Goal: Task Accomplishment & Management: Use online tool/utility

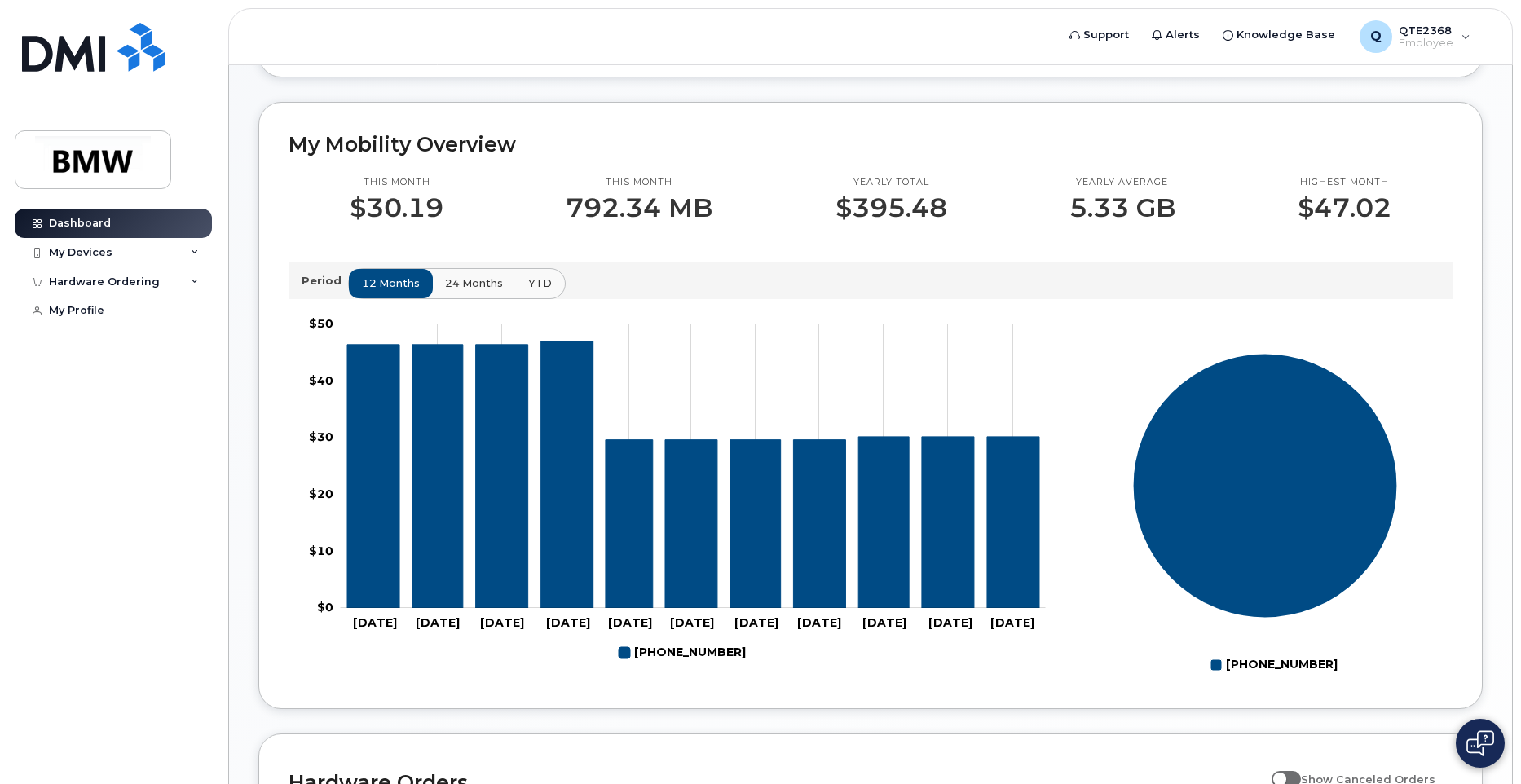
scroll to position [489, 0]
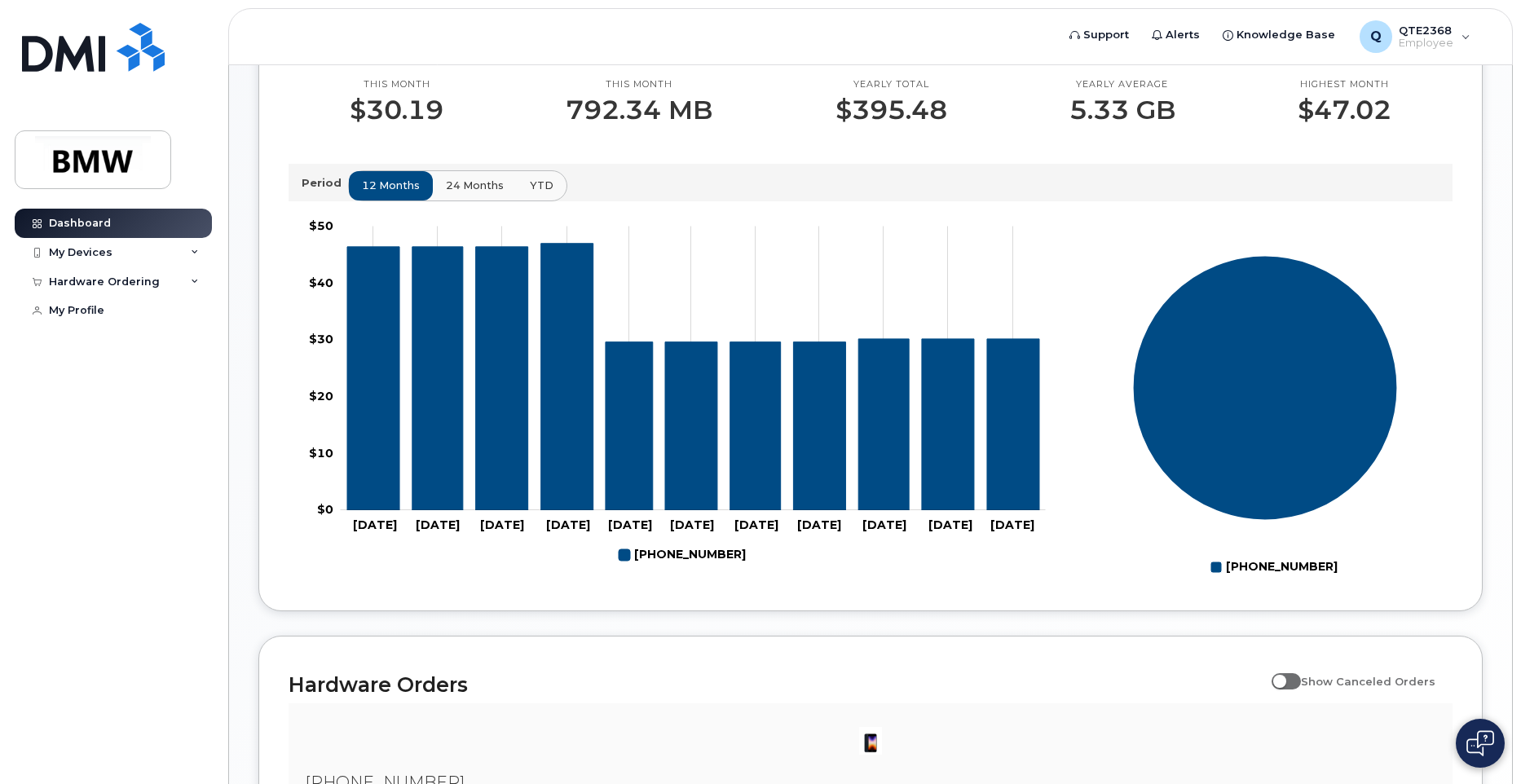
click at [454, 193] on span "24 months" at bounding box center [475, 185] width 58 height 15
click at [547, 200] on button "YTD" at bounding box center [541, 186] width 51 height 29
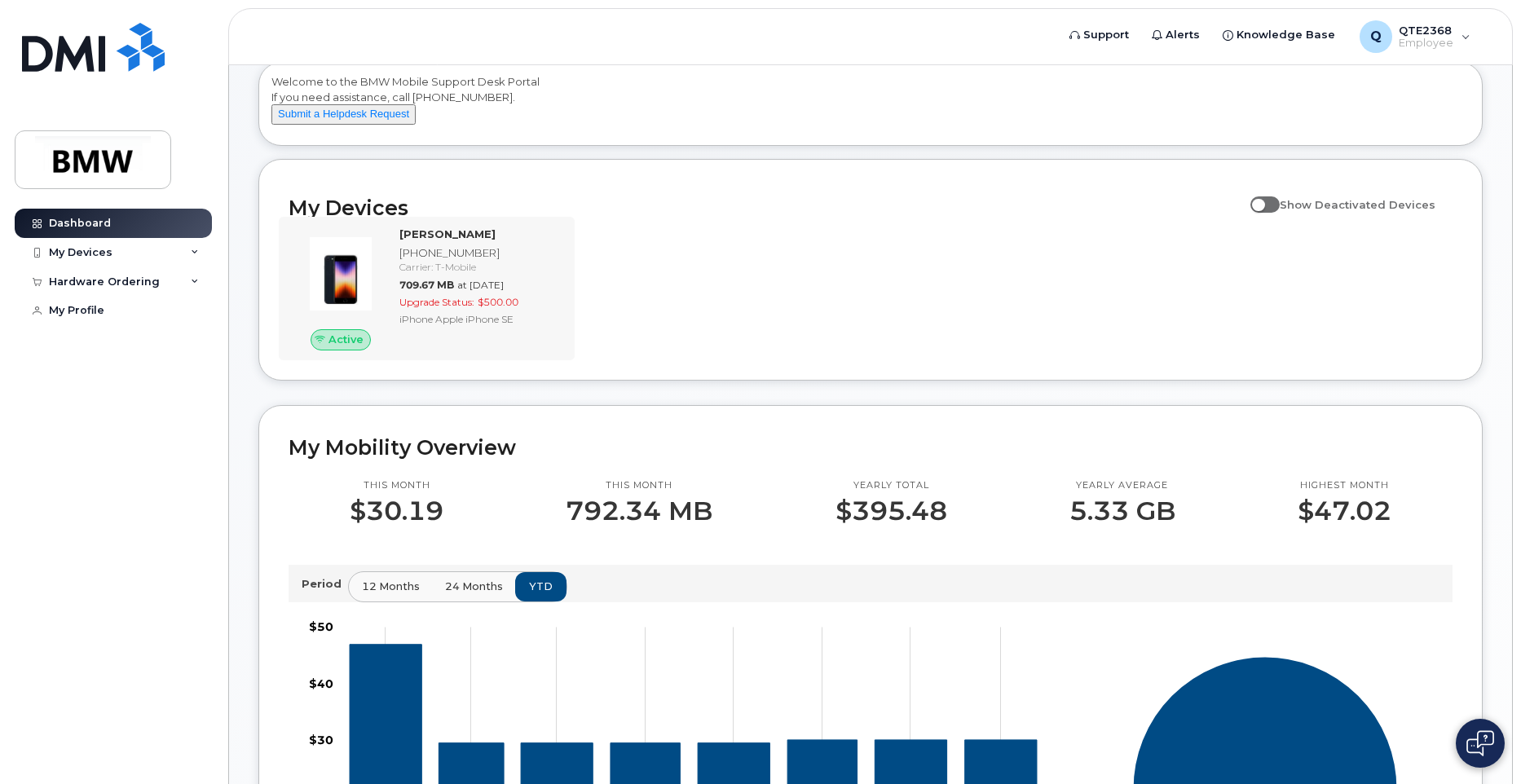
scroll to position [81, 0]
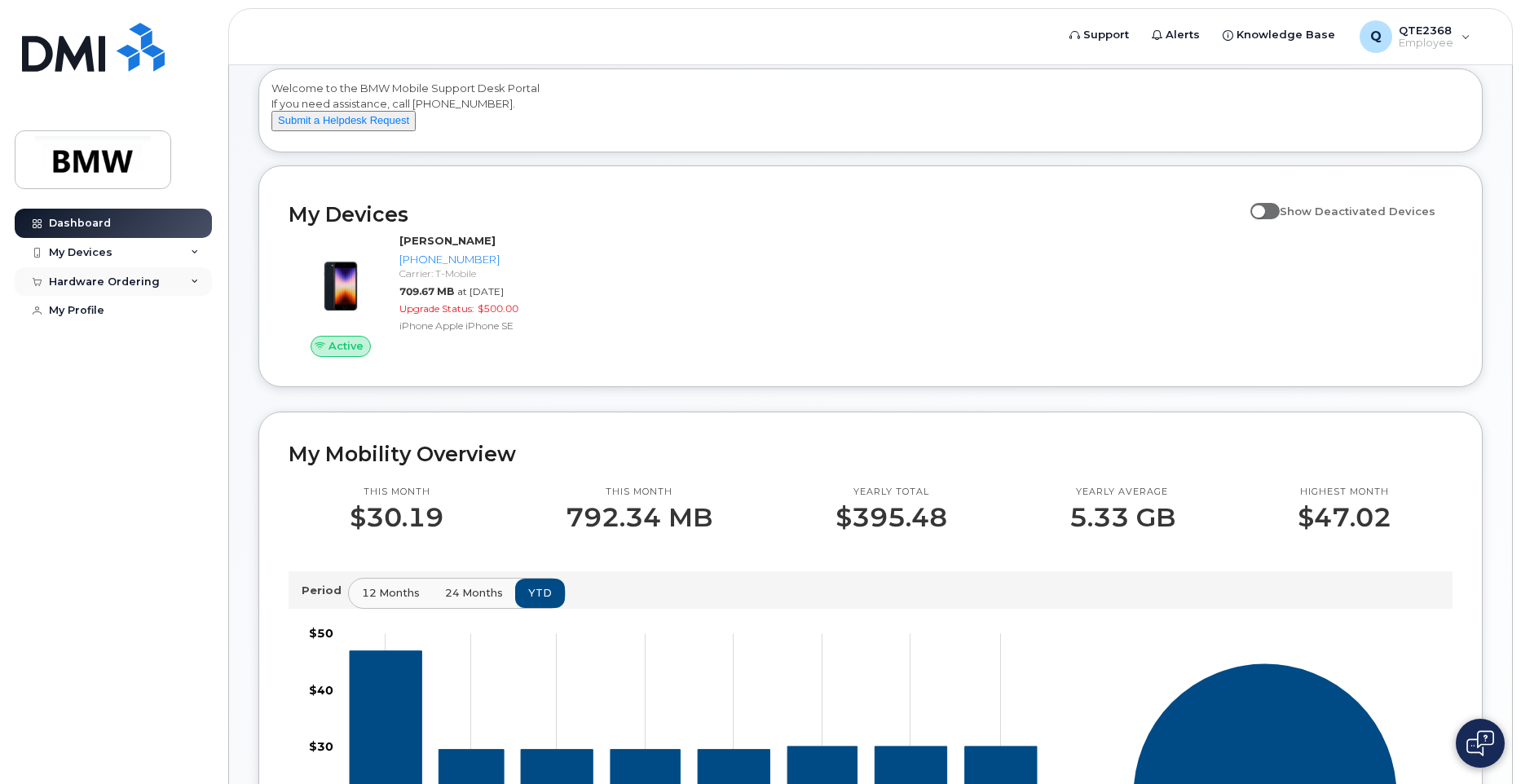
click at [52, 276] on div "Hardware Ordering" at bounding box center [104, 282] width 111 height 13
click at [85, 344] on div "New Order" at bounding box center [87, 342] width 62 height 15
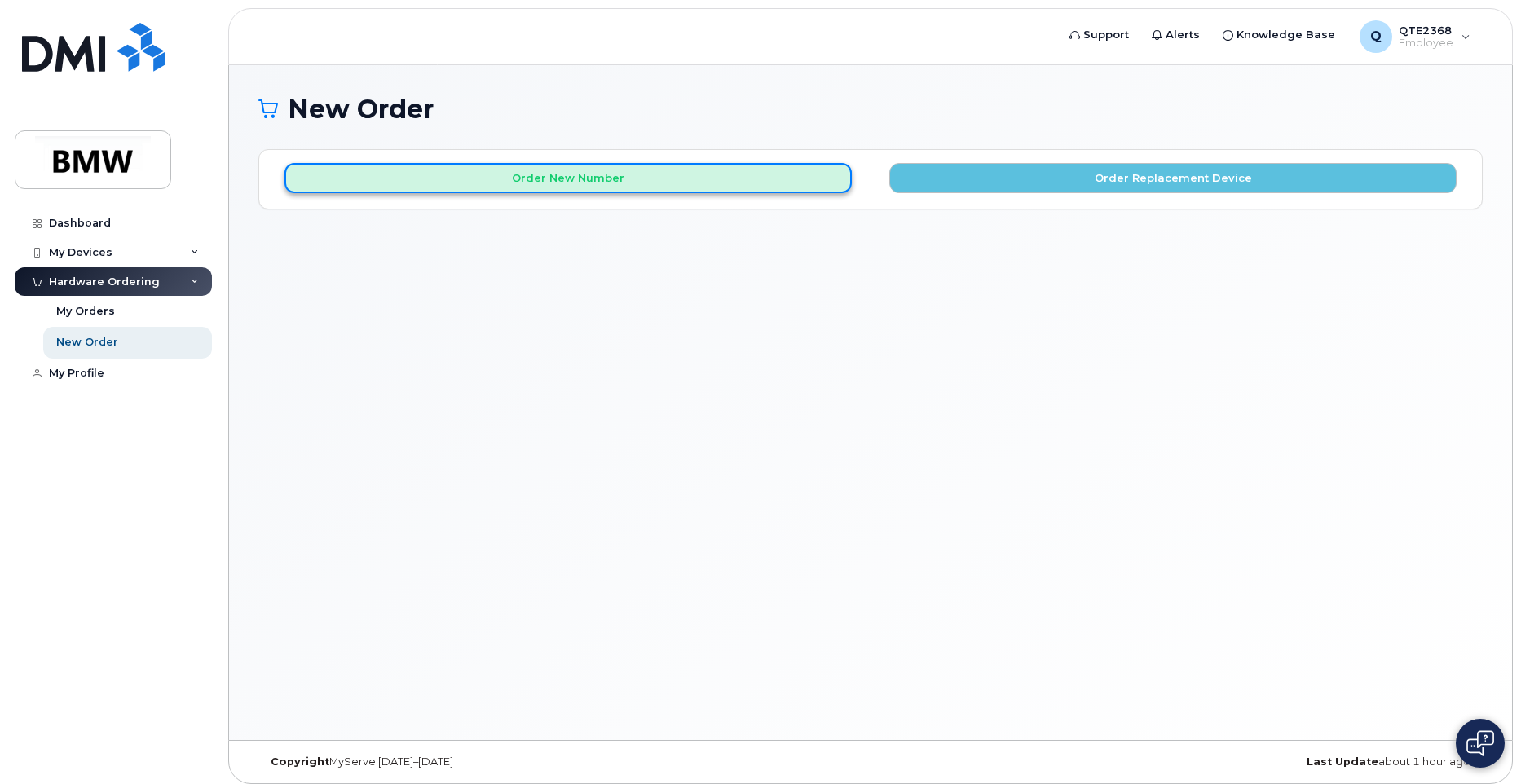
click at [429, 183] on button "Order New Number" at bounding box center [568, 177] width 567 height 30
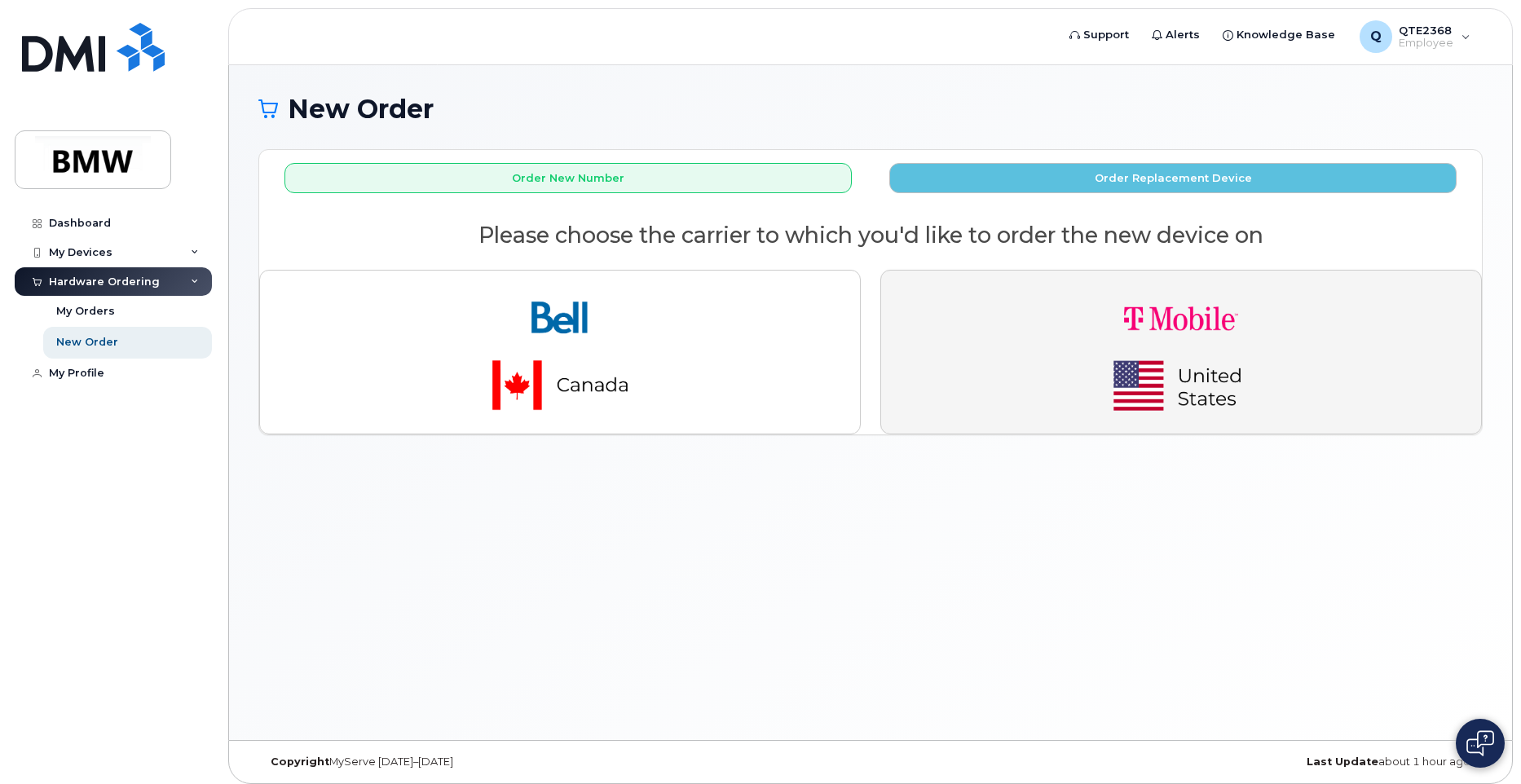
click at [1211, 306] on img "button" at bounding box center [1181, 352] width 228 height 137
